Goal: Task Accomplishment & Management: Use online tool/utility

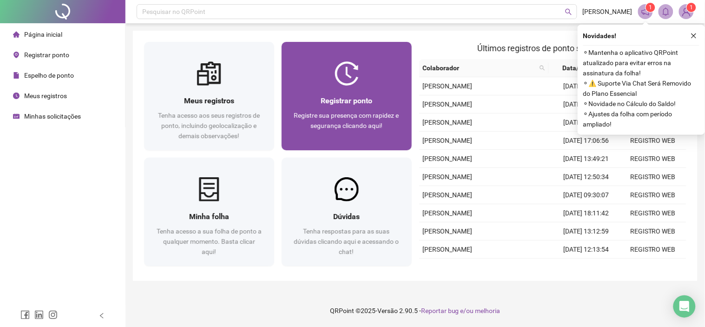
click at [327, 88] on div "Registrar ponto Registre sua presença com rapidez e segurança clicando aqui!" at bounding box center [347, 118] width 130 height 65
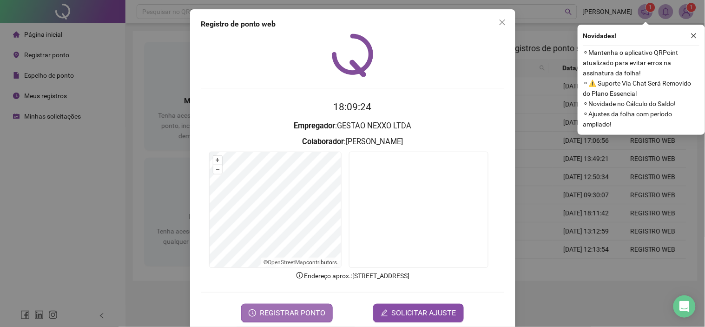
click at [298, 310] on span "REGISTRAR PONTO" at bounding box center [293, 312] width 66 height 11
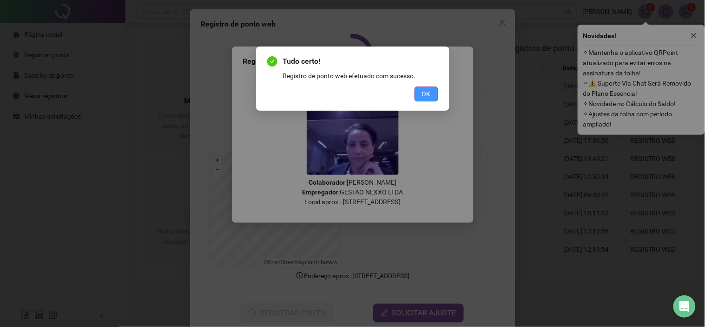
click at [428, 92] on span "OK" at bounding box center [426, 94] width 9 height 10
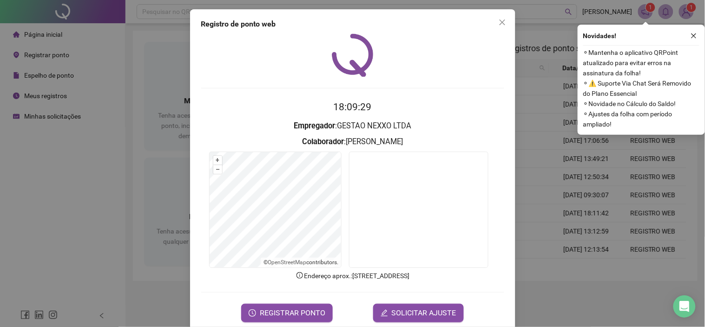
drag, startPoint x: 500, startPoint y: 22, endPoint x: 485, endPoint y: 23, distance: 14.5
click at [499, 21] on icon "close" at bounding box center [502, 22] width 7 height 7
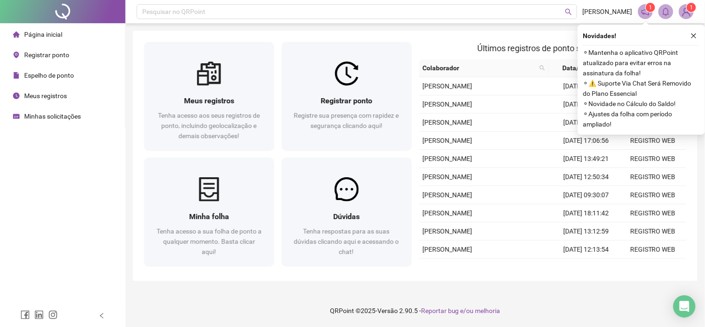
click at [38, 117] on span "Minhas solicitações" at bounding box center [52, 116] width 57 height 7
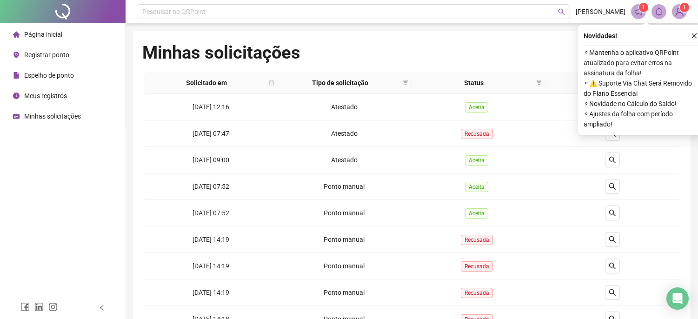
click at [53, 33] on span "Página inicial" at bounding box center [43, 34] width 38 height 7
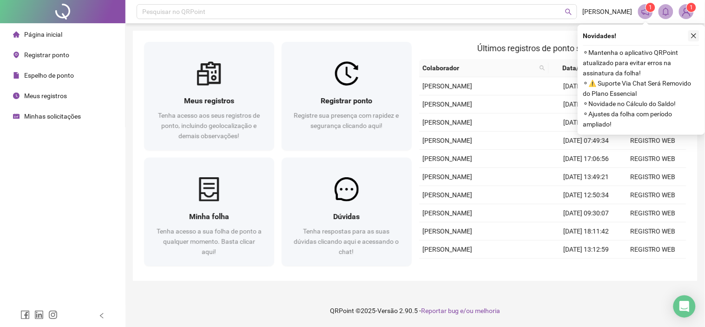
click at [693, 36] on icon "close" at bounding box center [694, 35] width 5 height 5
